Goal: Navigation & Orientation: Find specific page/section

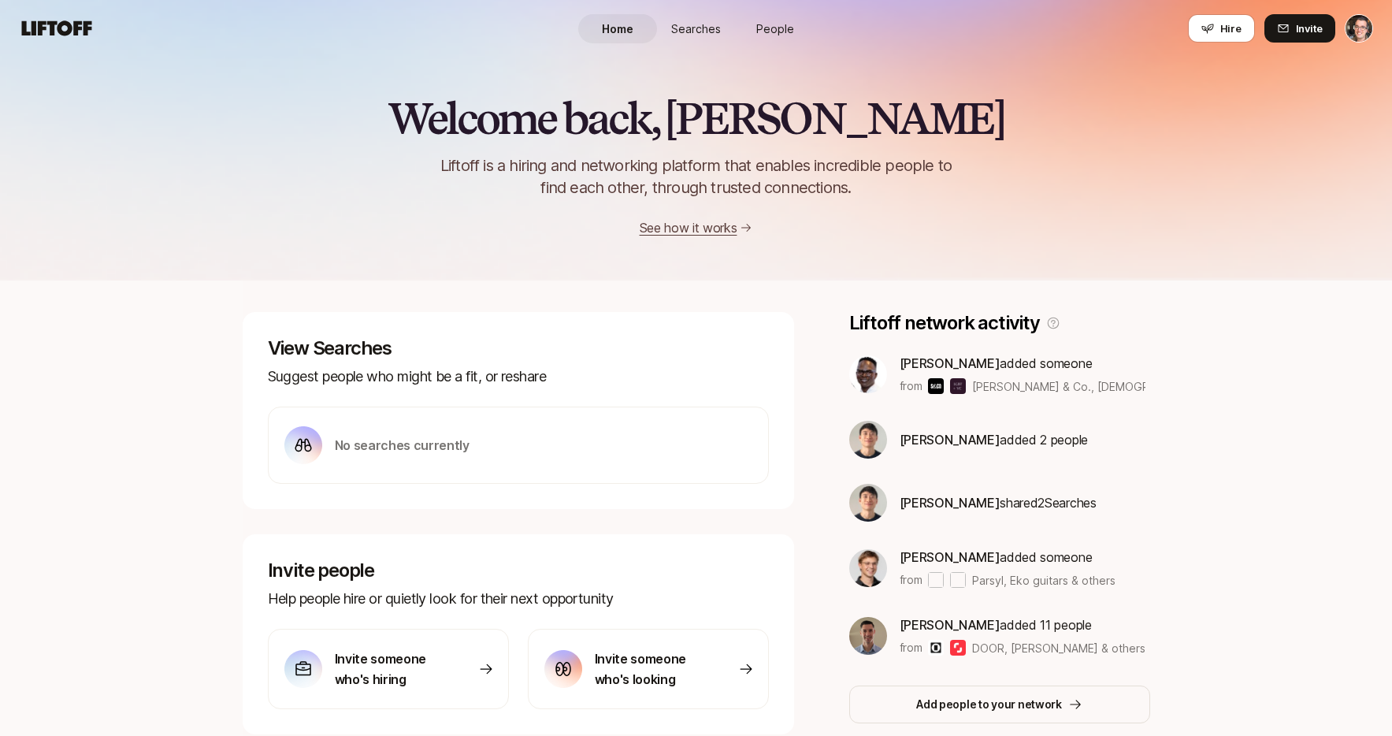
click at [690, 35] on span "Searches" at bounding box center [696, 28] width 50 height 17
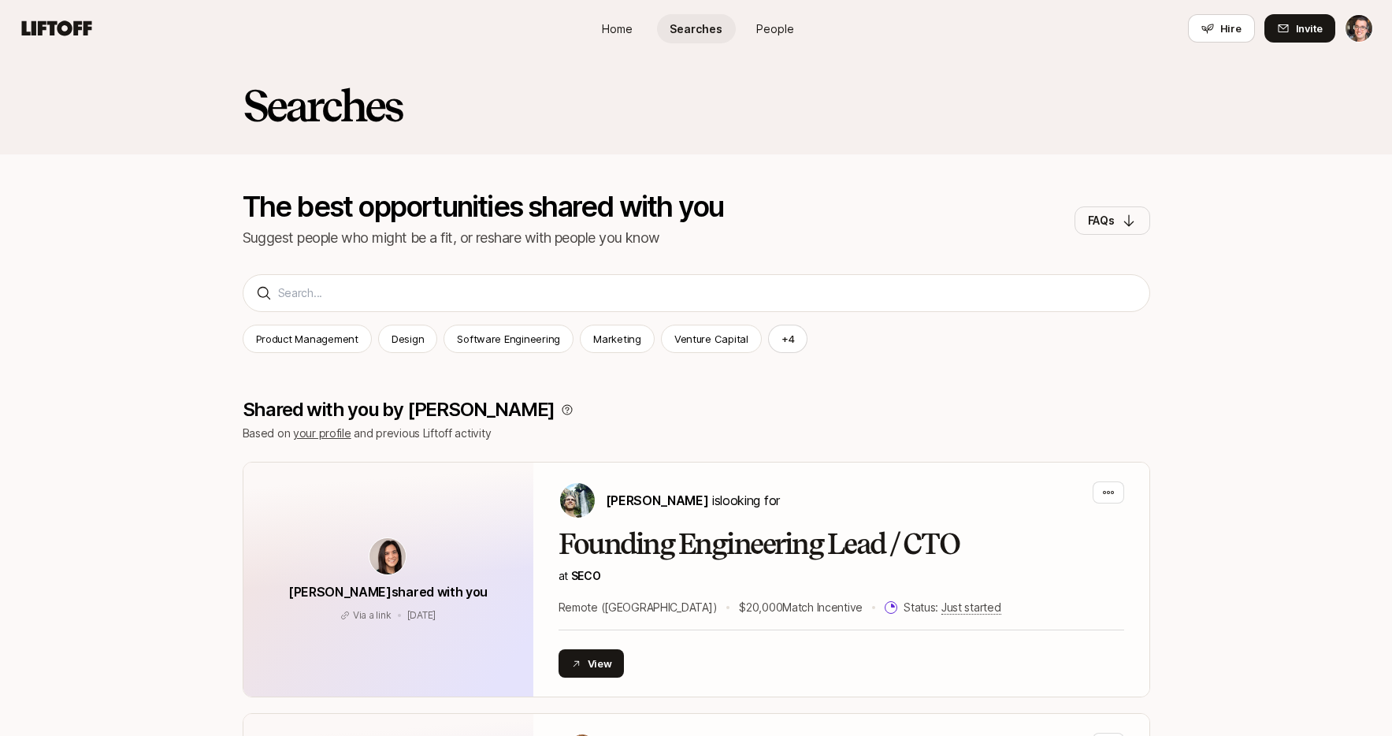
click at [772, 29] on span "People" at bounding box center [775, 28] width 38 height 17
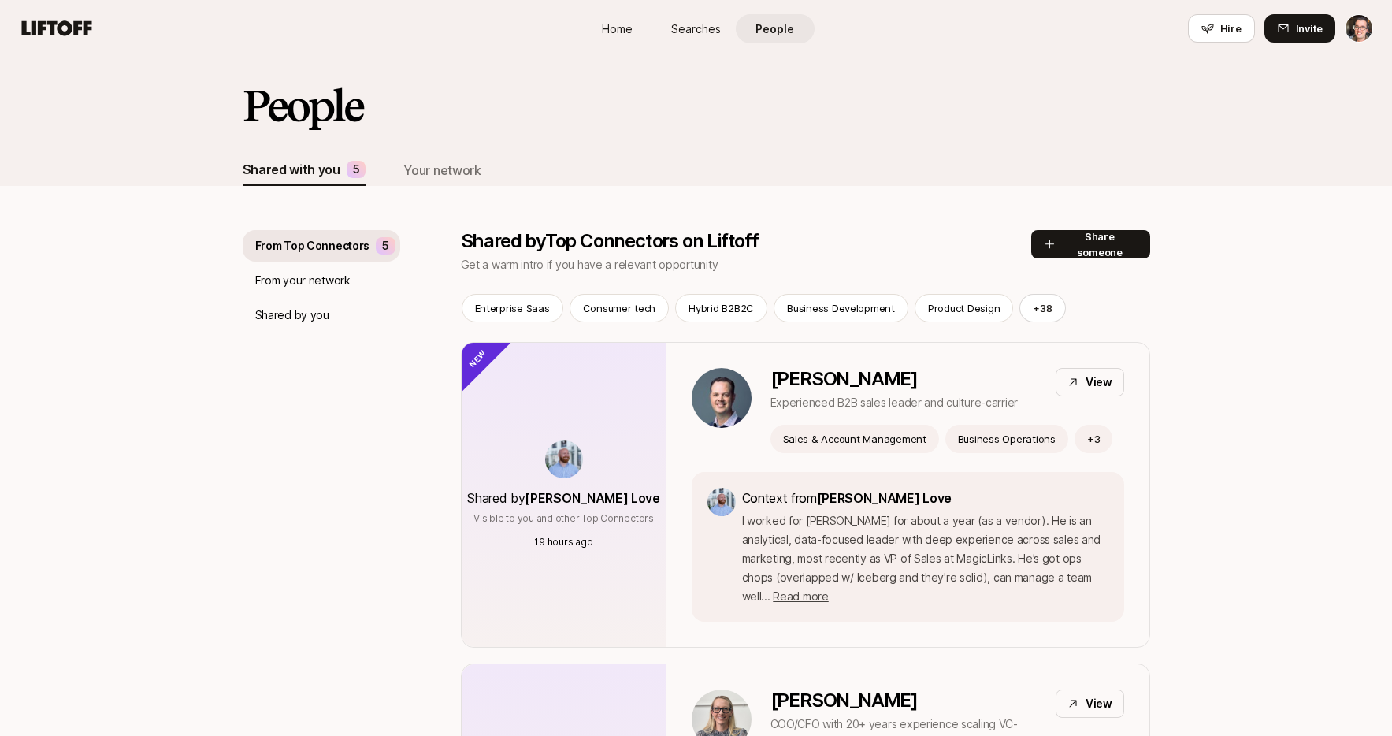
click at [299, 311] on p "Shared by you" at bounding box center [292, 315] width 74 height 19
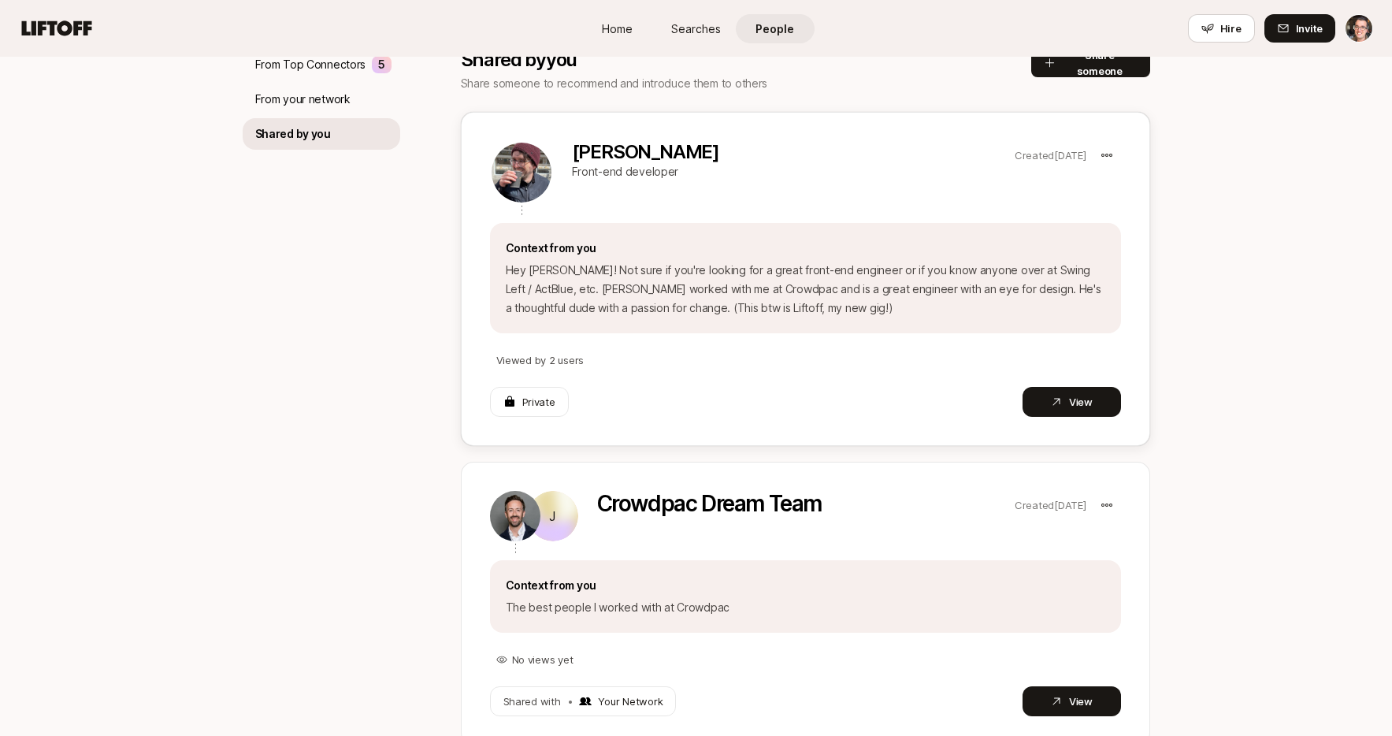
scroll to position [246, 0]
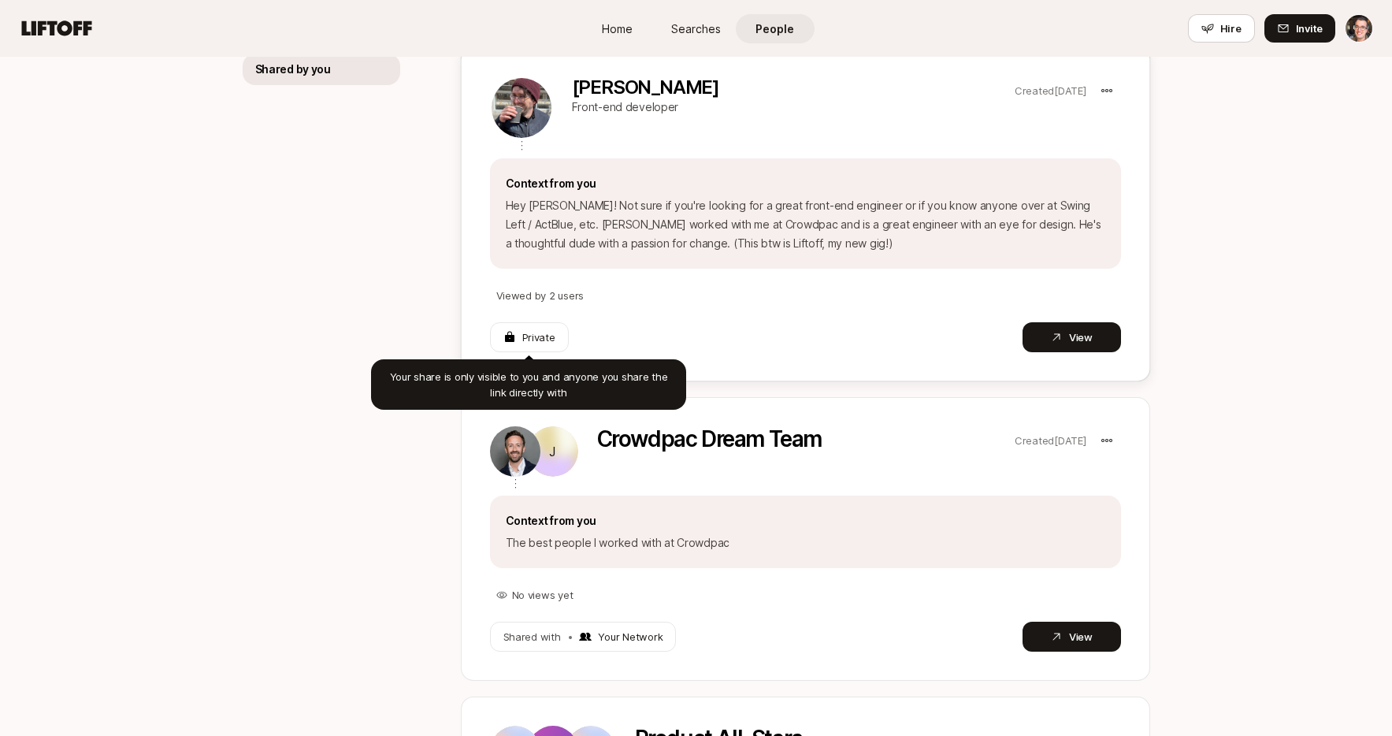
click at [538, 334] on p "Private" at bounding box center [538, 337] width 33 height 16
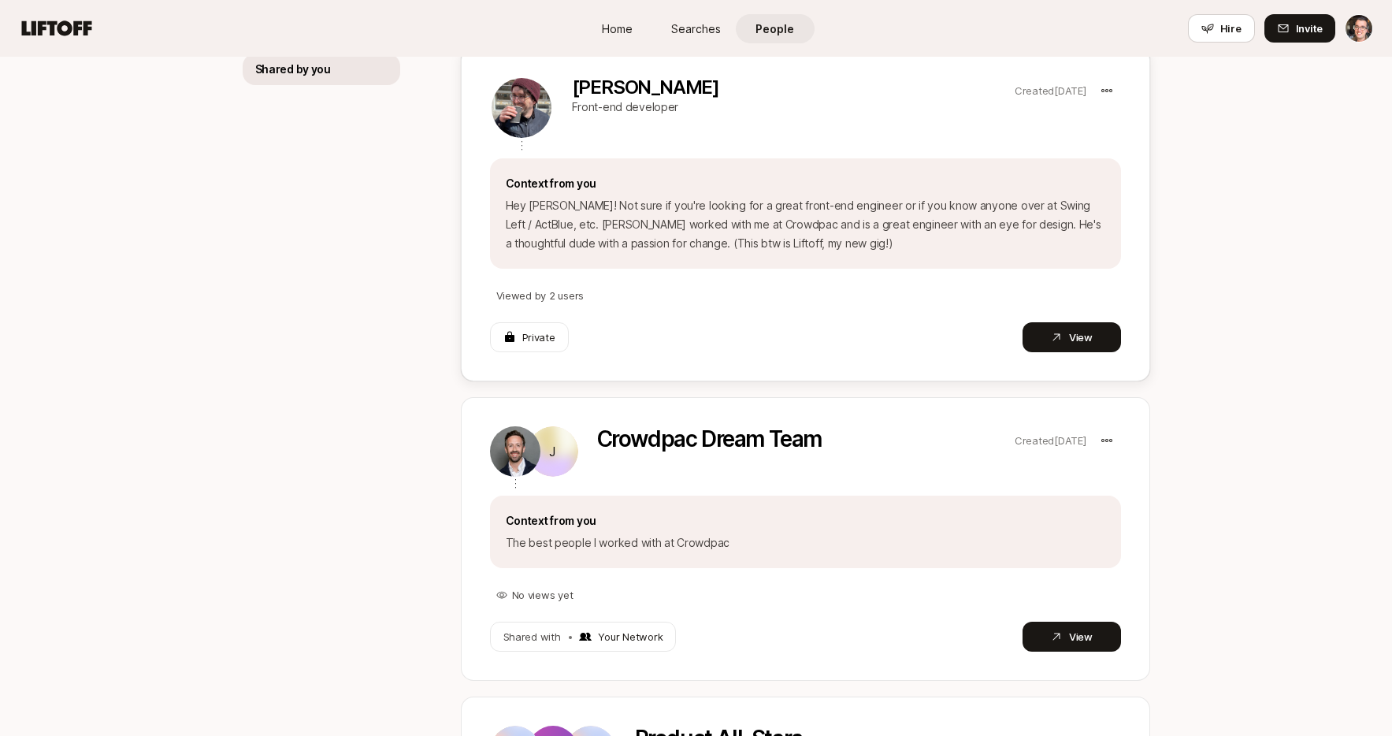
click at [548, 303] on div "[PERSON_NAME] Front-end developer Created [DATE] Context from you Hey [PERSON_N…" at bounding box center [805, 214] width 689 height 334
click at [547, 297] on p "Viewed by 2 users" at bounding box center [540, 296] width 88 height 16
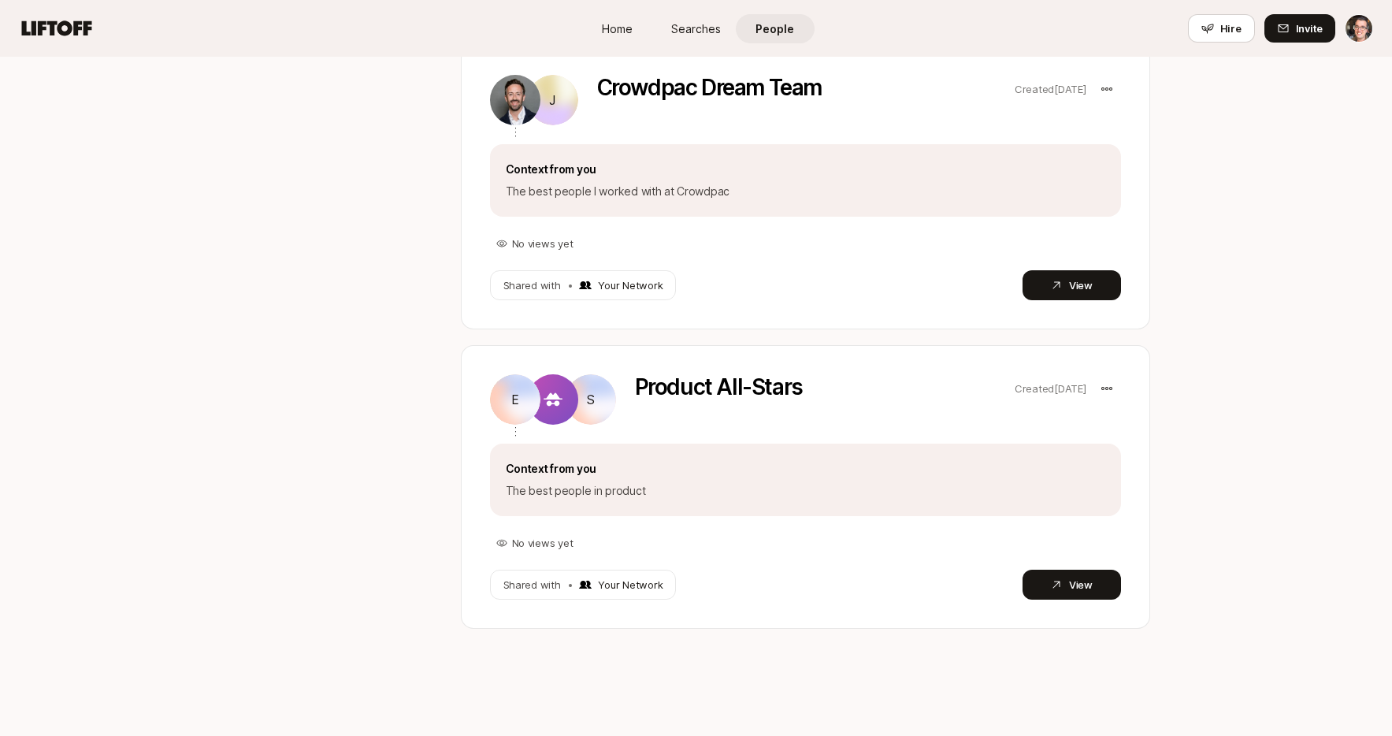
scroll to position [0, 0]
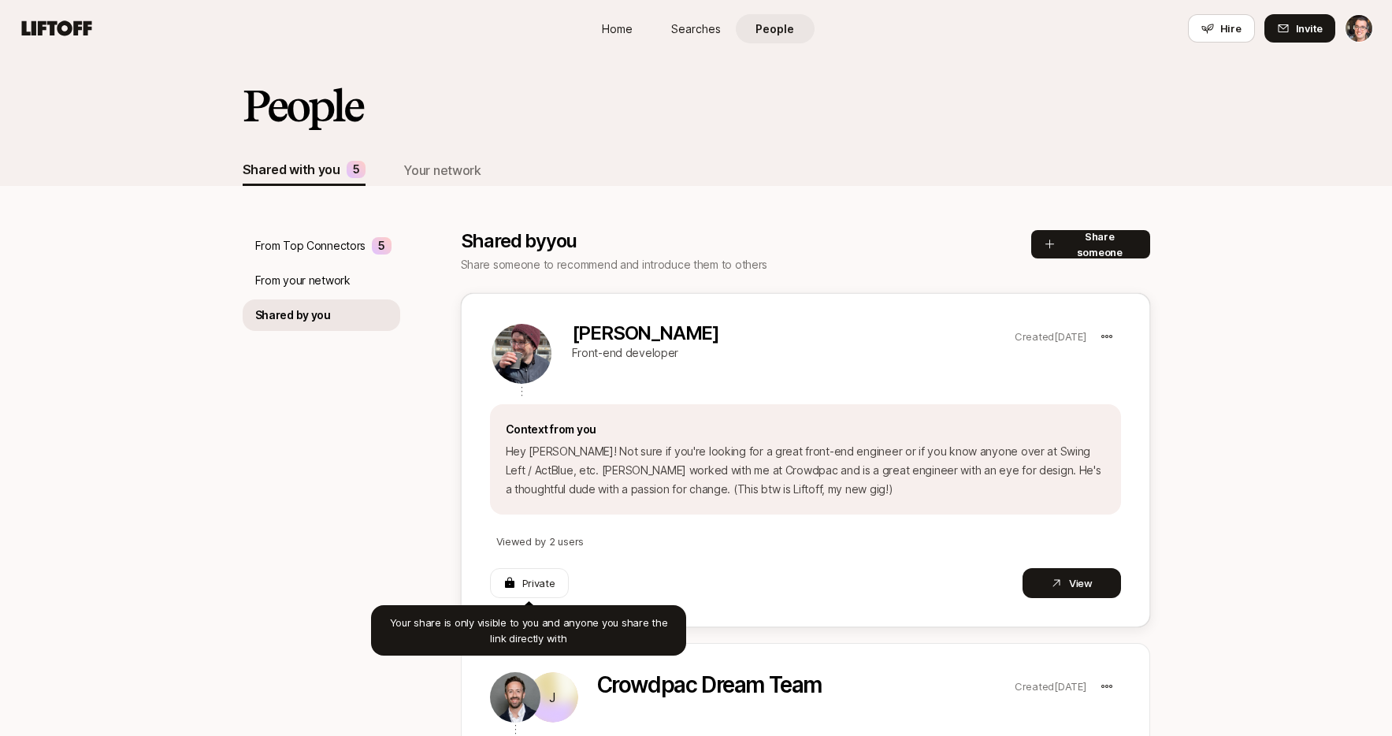
click at [540, 587] on p "Private" at bounding box center [538, 583] width 33 height 16
click at [518, 575] on div "Private" at bounding box center [529, 583] width 52 height 16
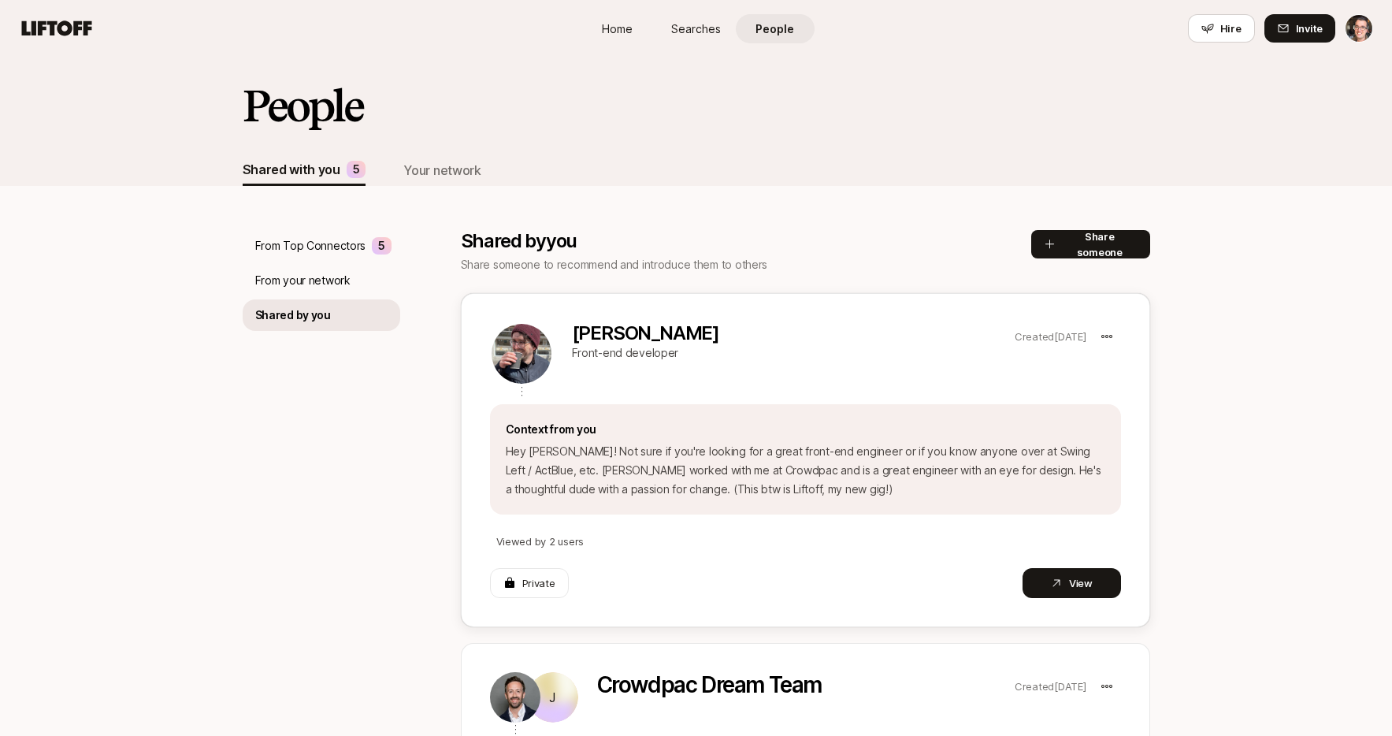
click at [529, 591] on div "Private" at bounding box center [529, 583] width 79 height 30
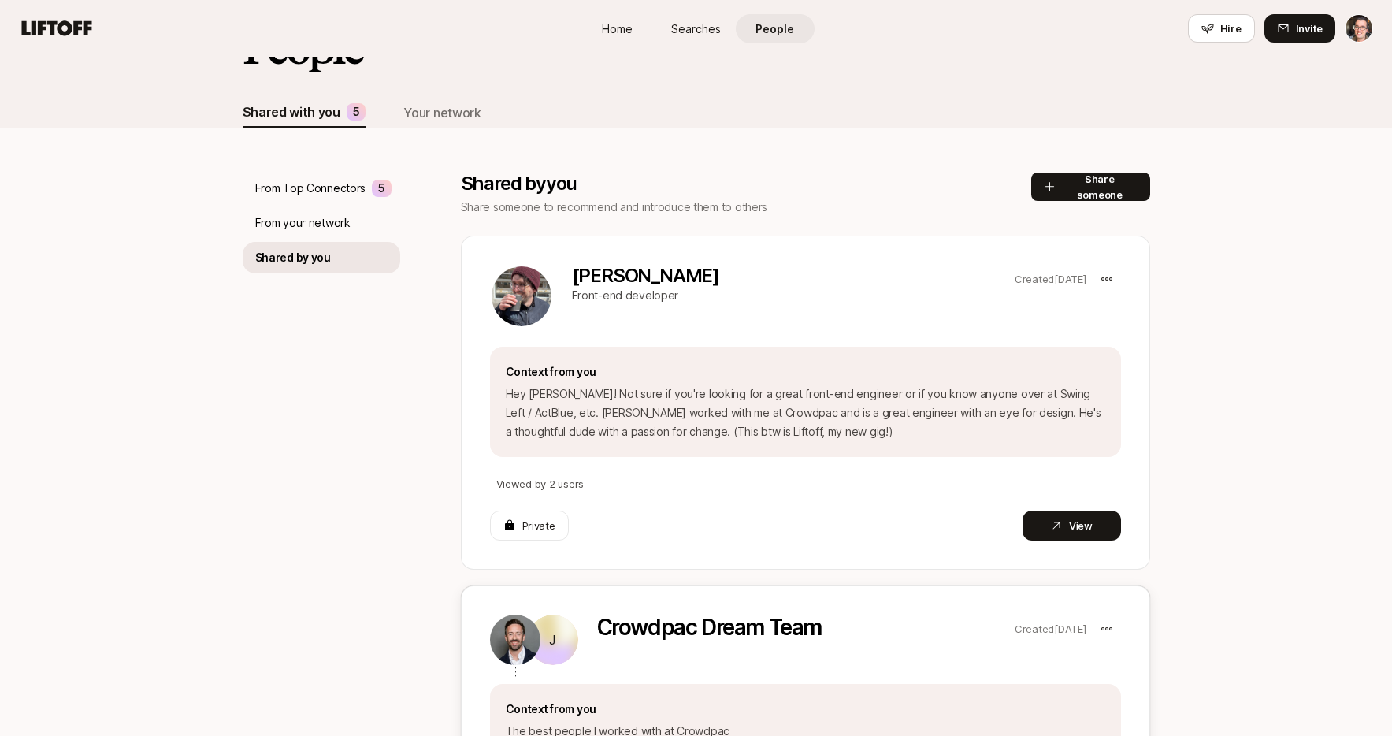
scroll to position [315, 0]
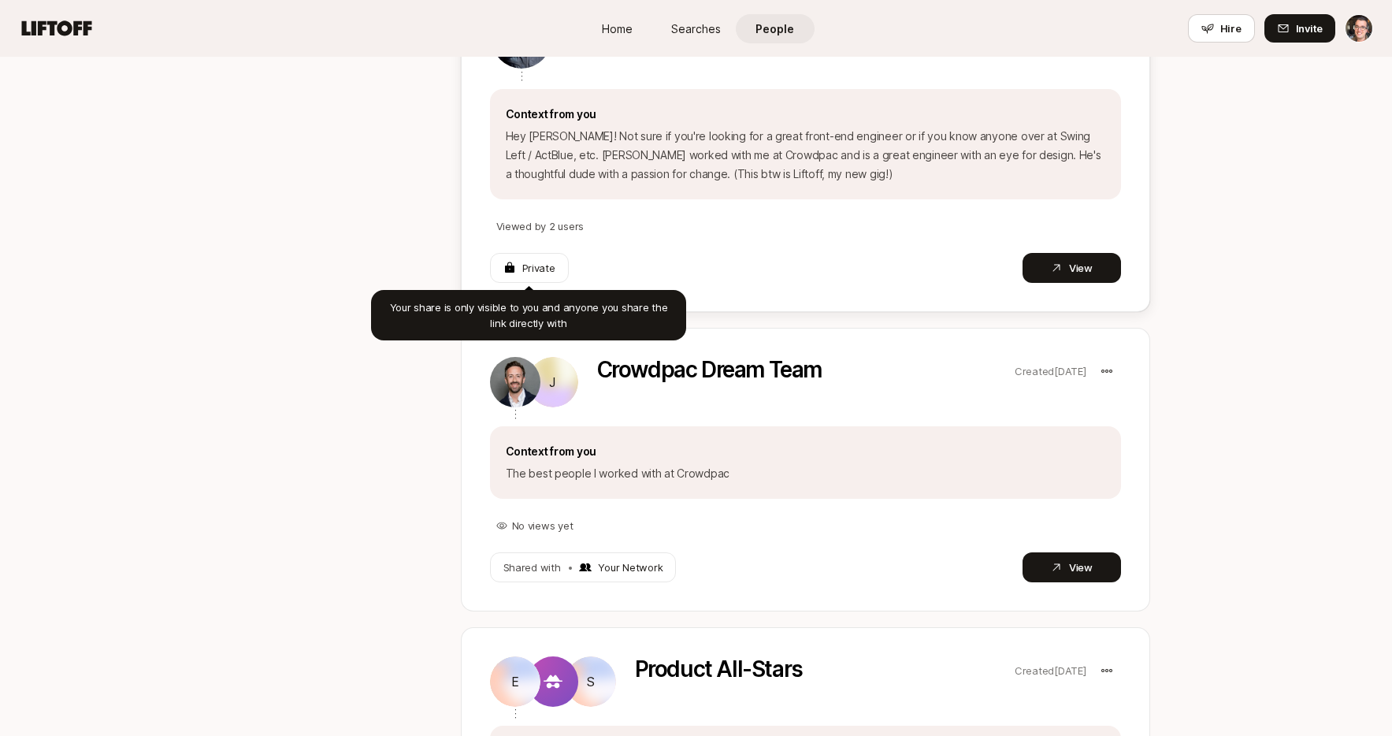
click at [529, 265] on p "Private" at bounding box center [538, 268] width 33 height 16
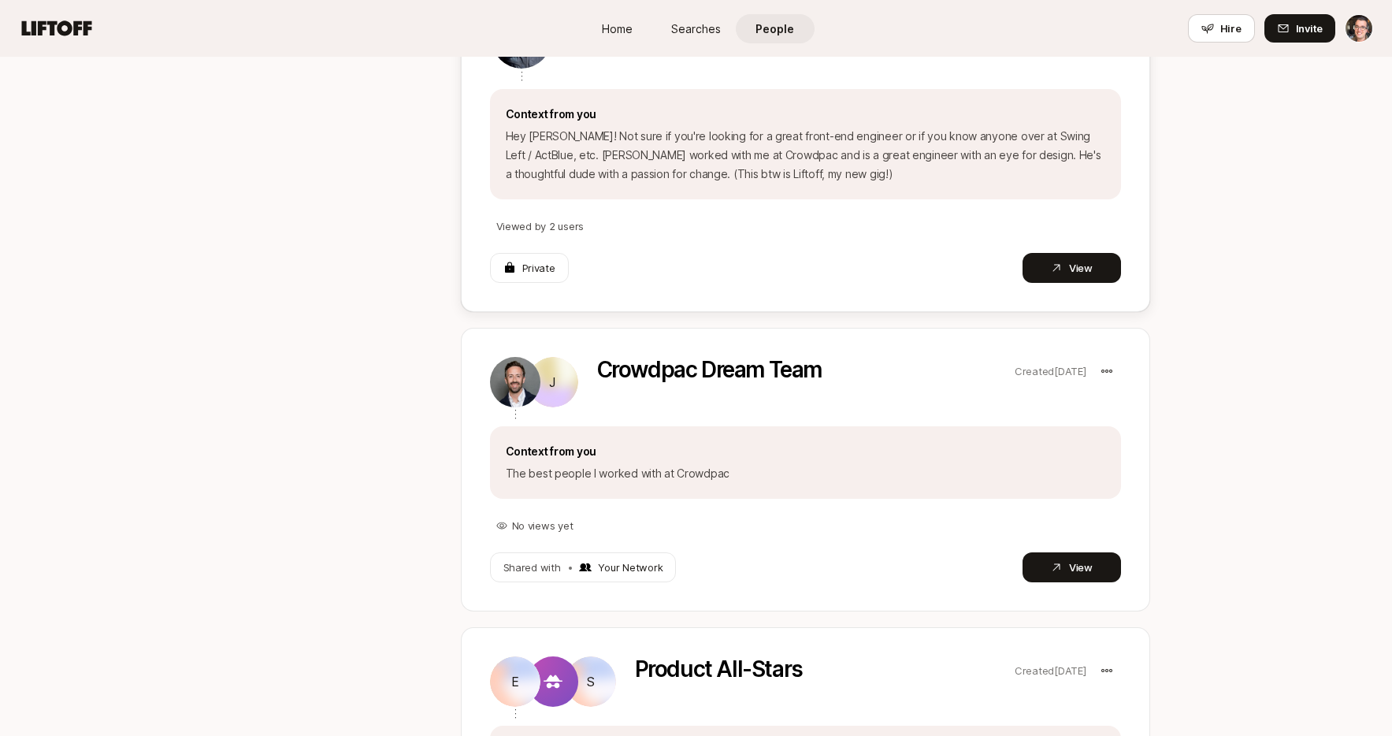
click at [569, 223] on p "Viewed by 2 users" at bounding box center [540, 226] width 88 height 16
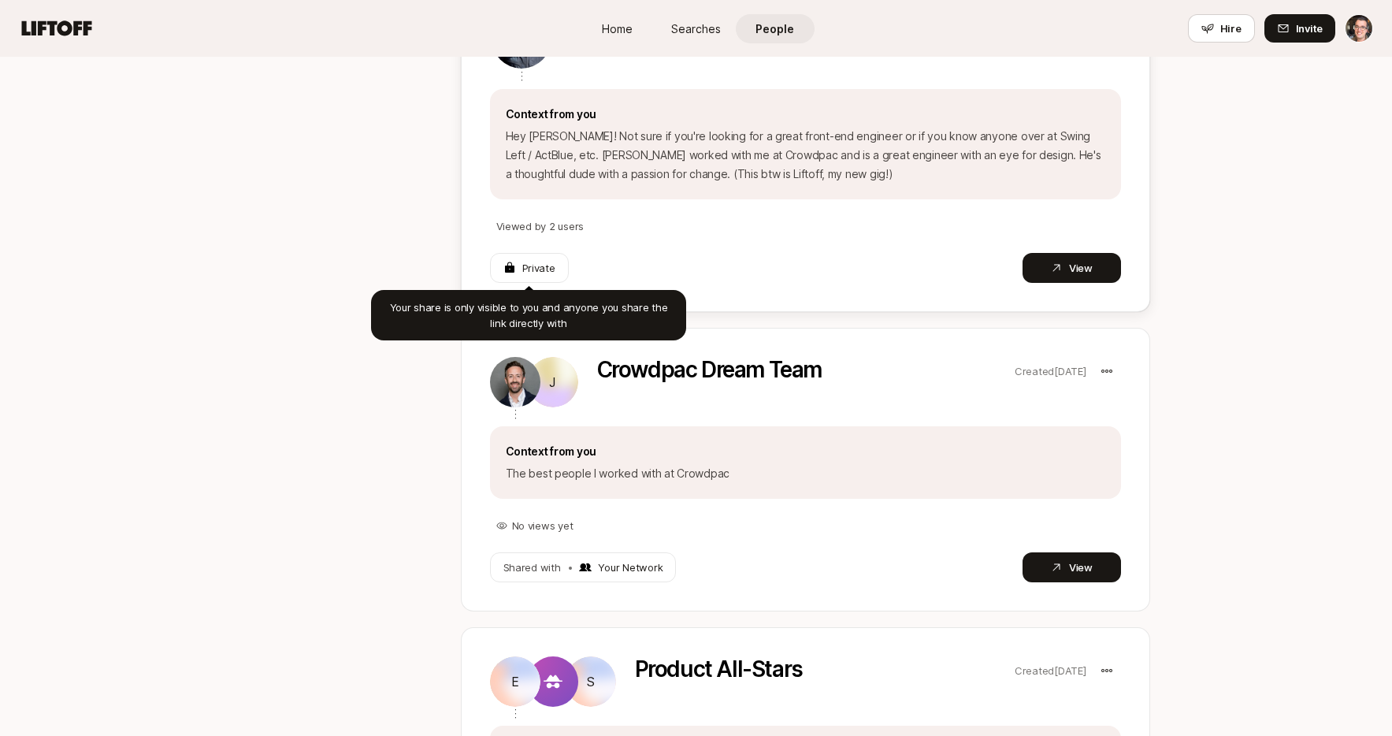
click at [516, 266] on div "Private" at bounding box center [529, 268] width 52 height 16
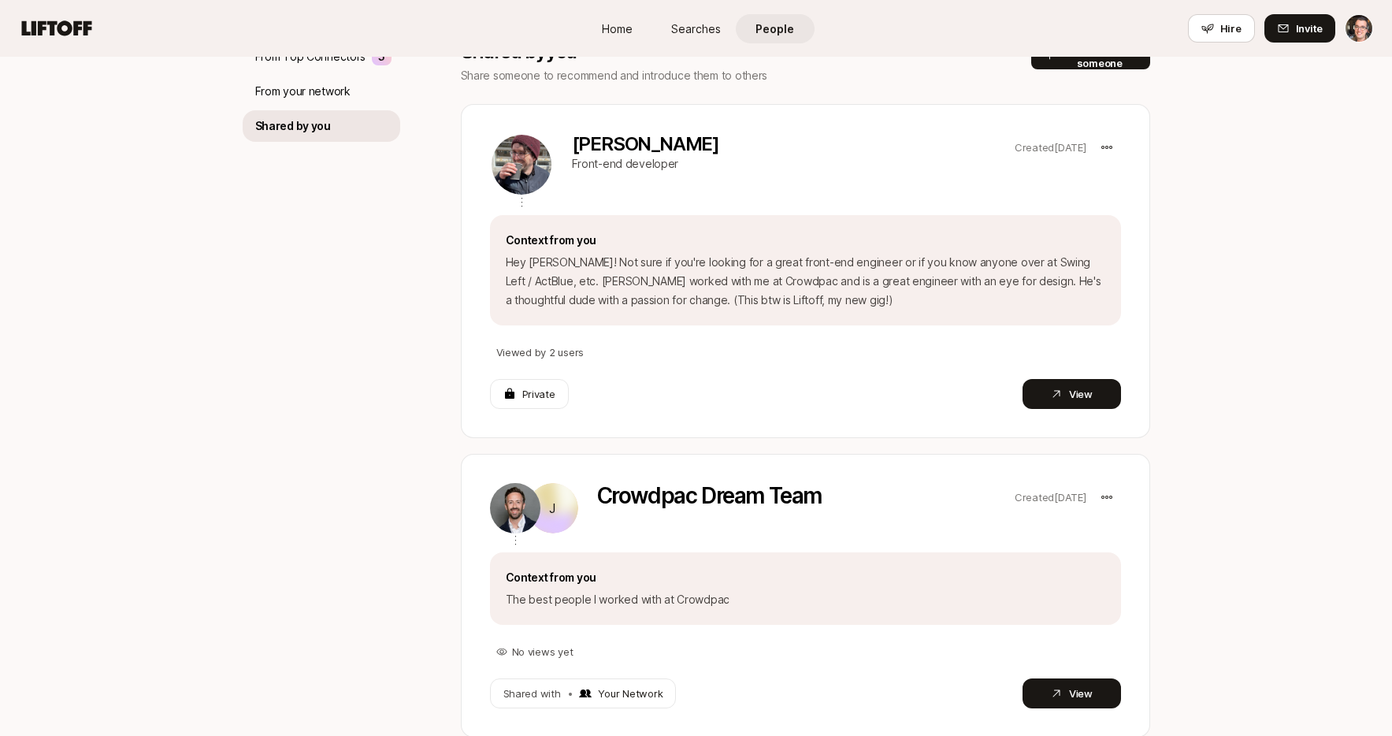
scroll to position [0, 0]
